Goal: Task Accomplishment & Management: Manage account settings

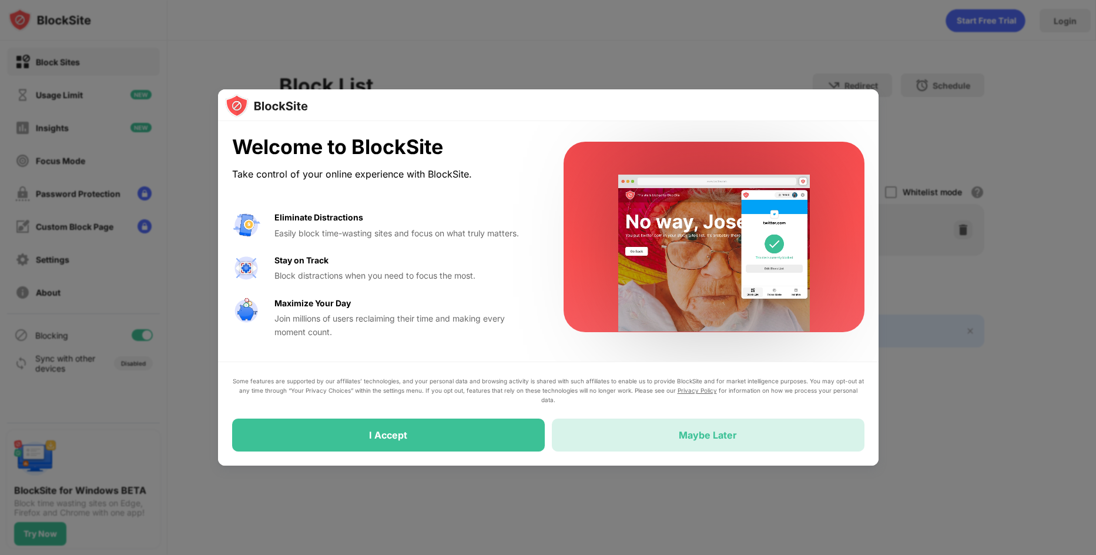
click at [709, 431] on div "Maybe Later" at bounding box center [708, 435] width 58 height 12
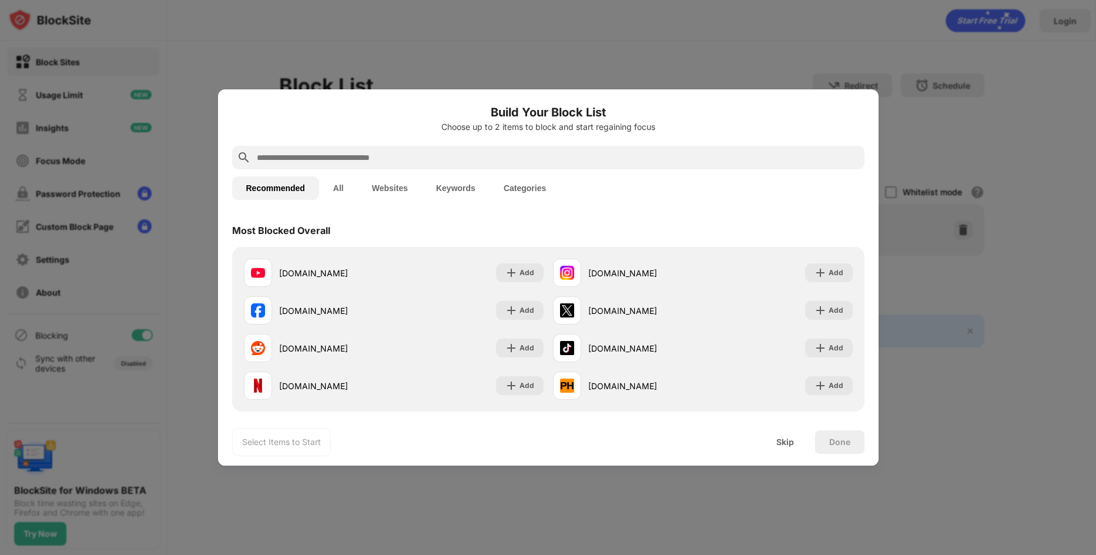
click at [347, 157] on input "text" at bounding box center [558, 157] width 604 height 14
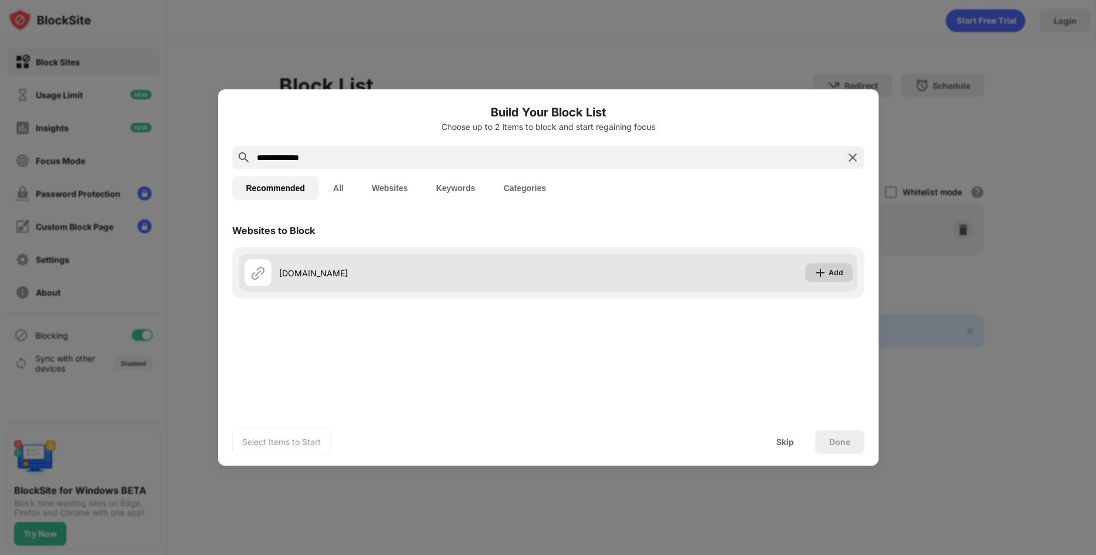
type input "**********"
click at [832, 272] on div "Add" at bounding box center [836, 273] width 15 height 12
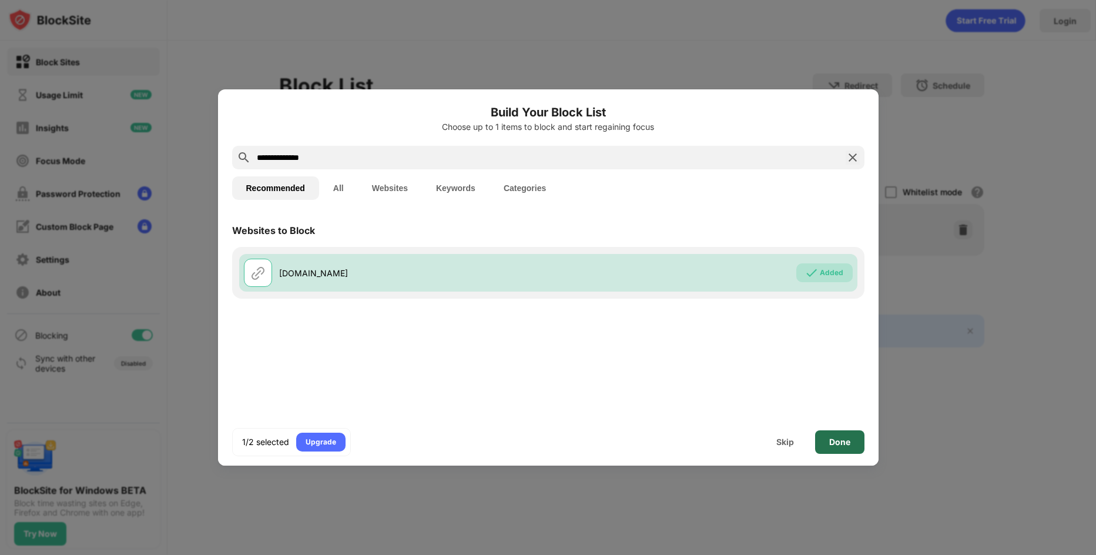
click at [842, 440] on div "Done" at bounding box center [839, 441] width 21 height 9
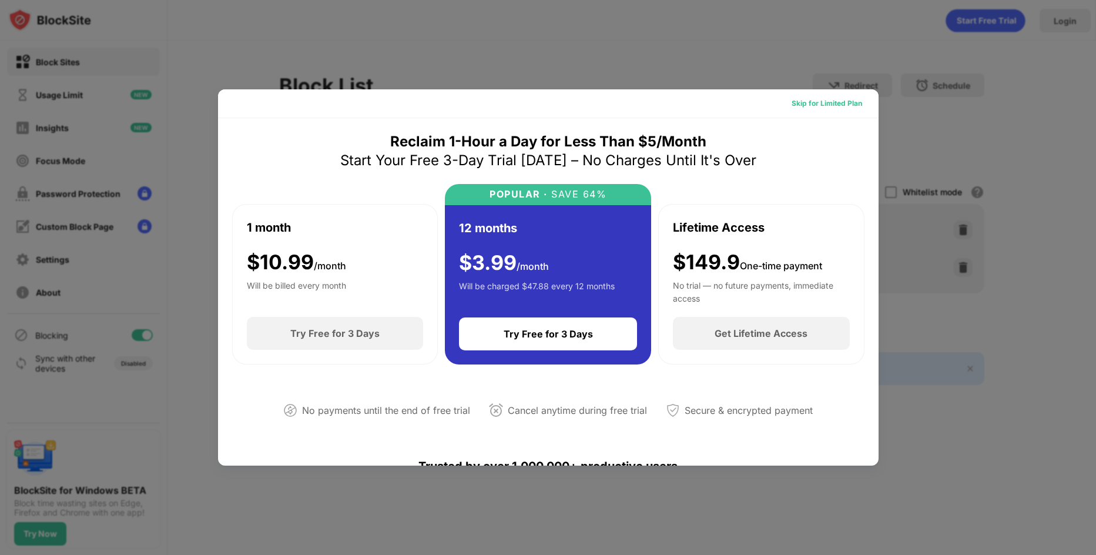
click at [819, 100] on div "Skip for Limited Plan" at bounding box center [827, 104] width 71 height 12
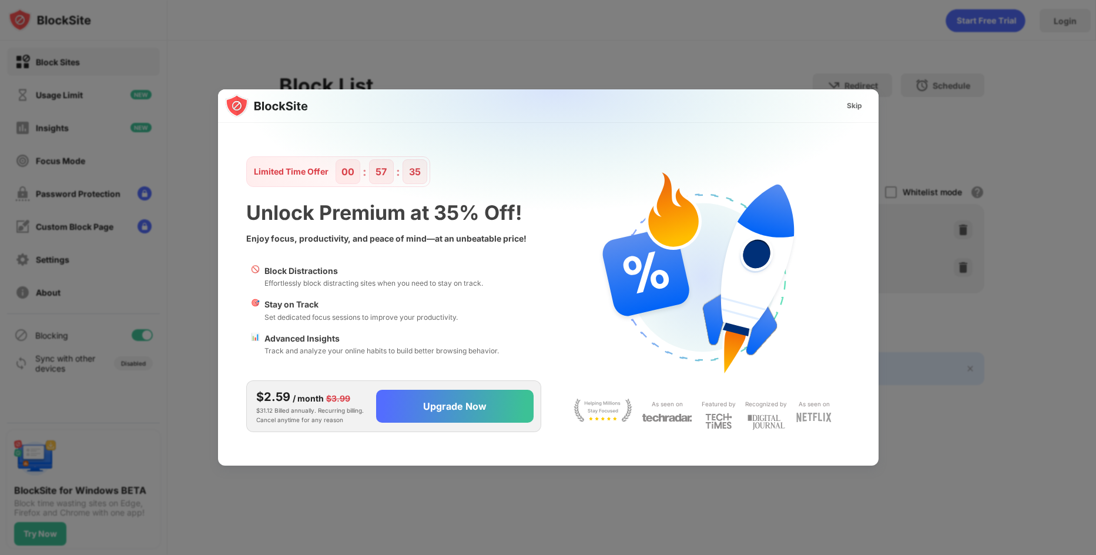
click at [874, 103] on img at bounding box center [555, 205] width 661 height 233
click at [861, 106] on div "Skip" at bounding box center [854, 106] width 15 height 12
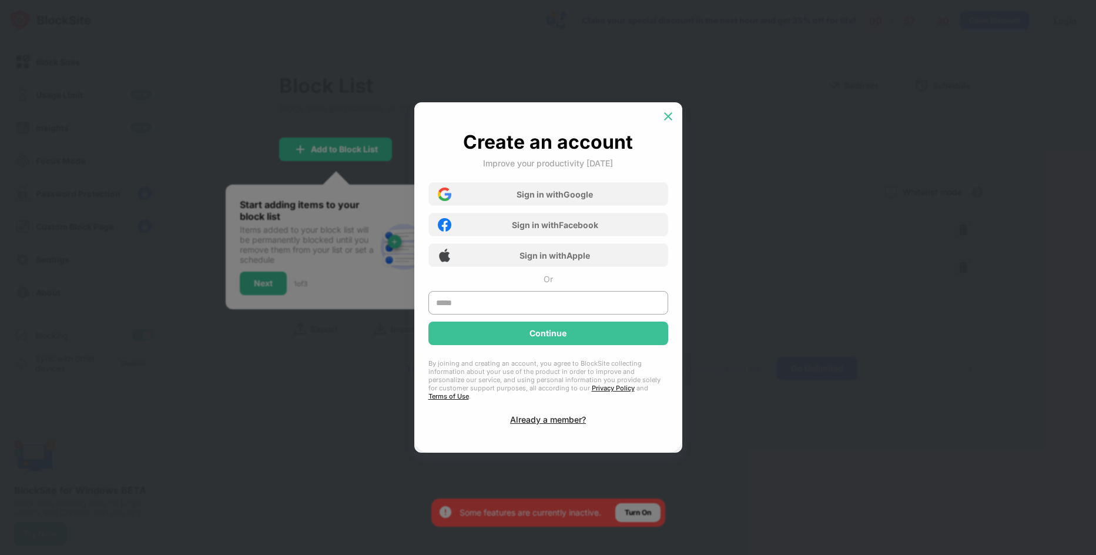
click at [667, 116] on img at bounding box center [668, 117] width 12 height 12
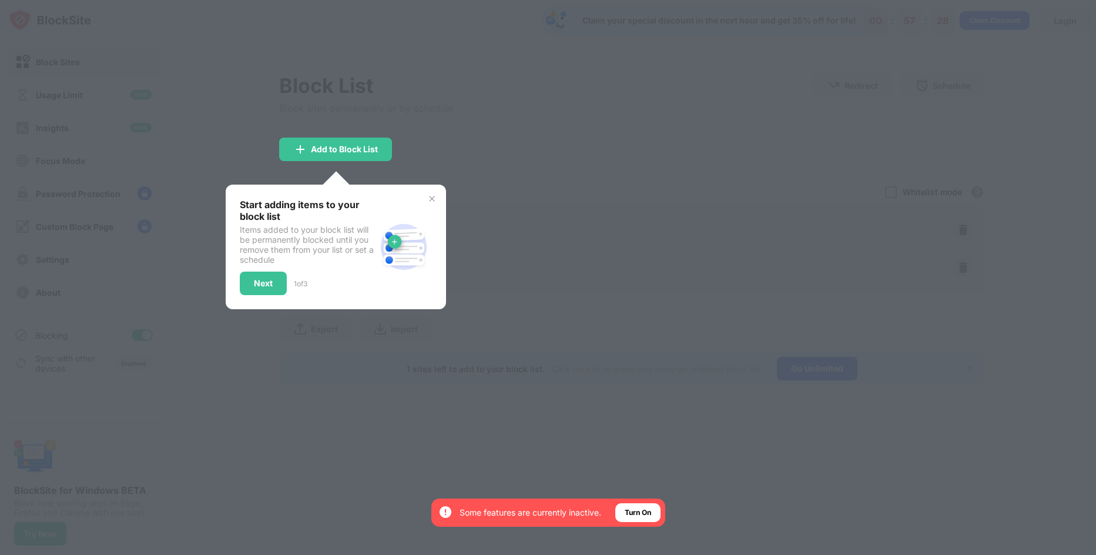
click at [470, 139] on div at bounding box center [548, 277] width 1096 height 555
click at [319, 151] on div "Add to Block List" at bounding box center [344, 149] width 67 height 9
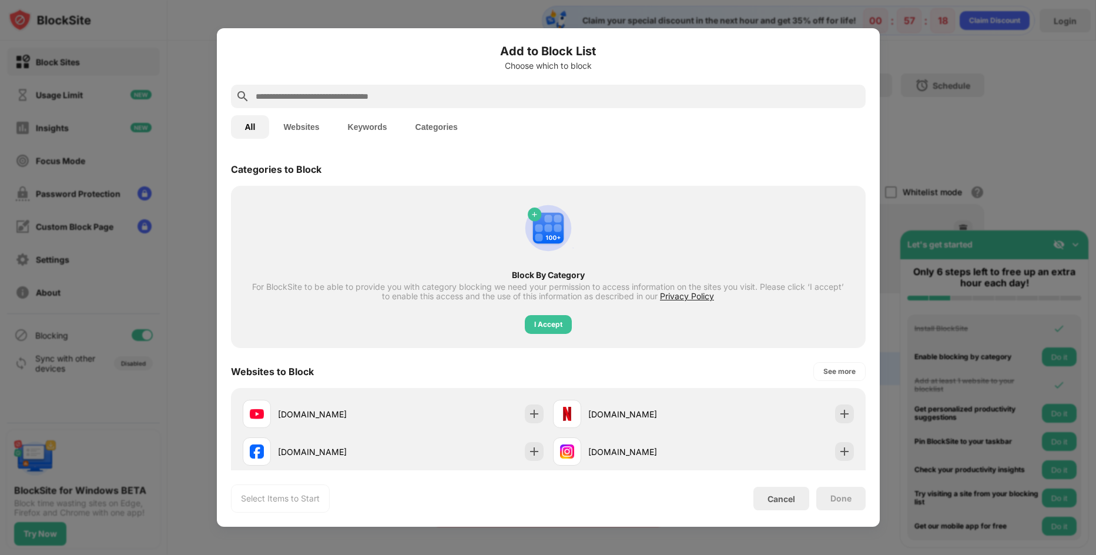
click at [929, 97] on div at bounding box center [548, 277] width 1096 height 555
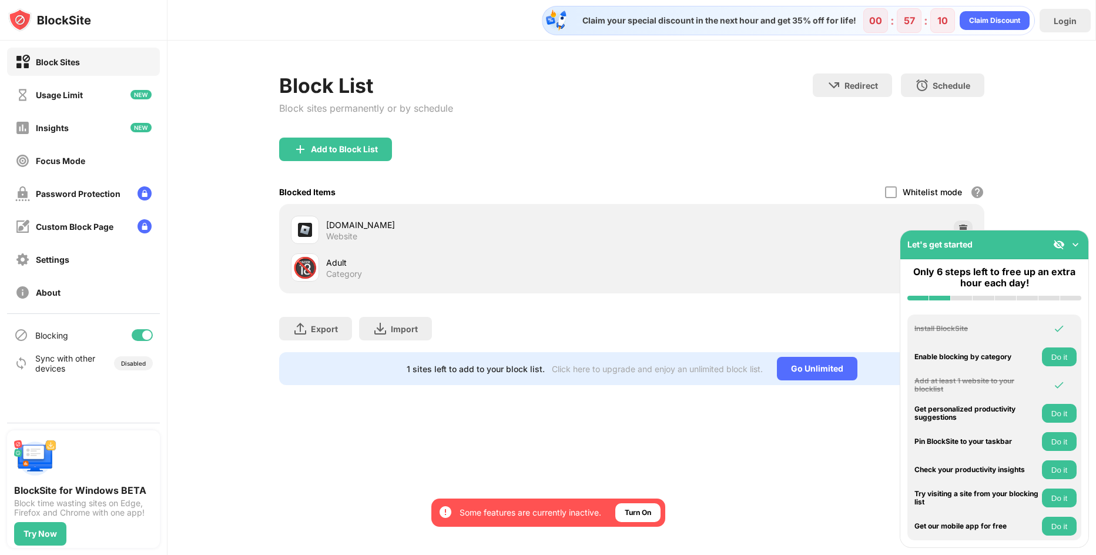
click at [1079, 247] on img at bounding box center [1076, 245] width 12 height 12
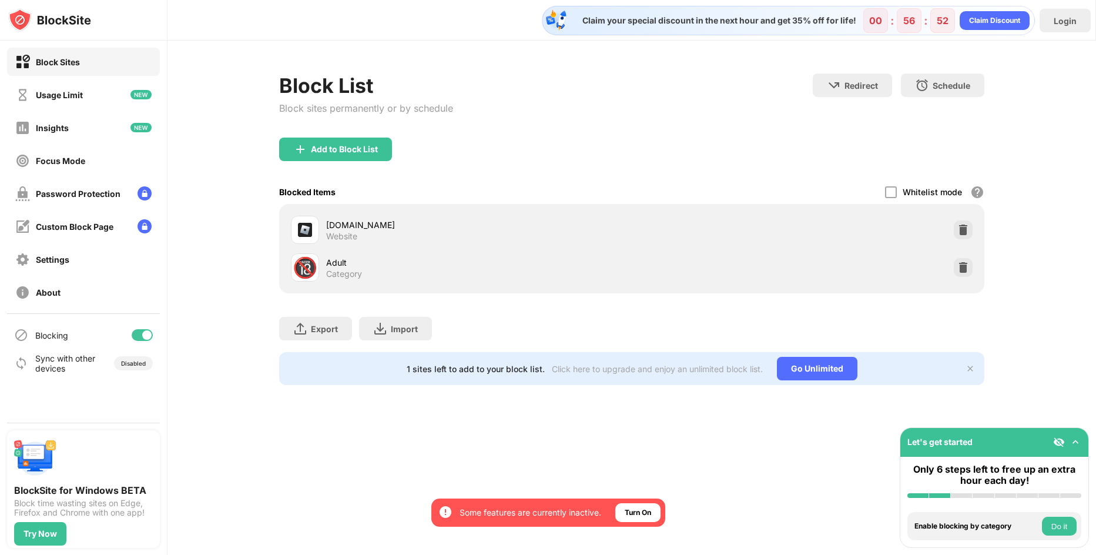
click at [629, 271] on div "Adult Category" at bounding box center [479, 267] width 306 height 23
